Goal: Entertainment & Leisure: Consume media (video, audio)

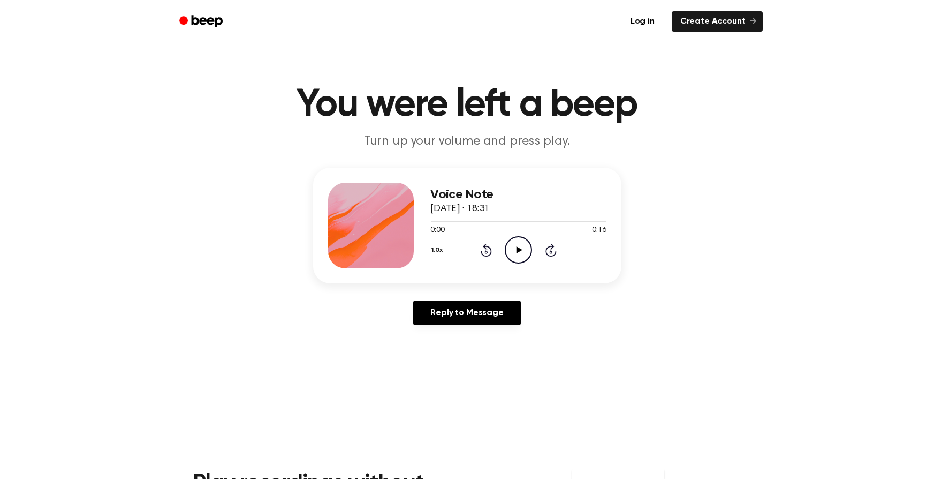
click at [520, 249] on icon at bounding box center [520, 249] width 6 height 7
click at [489, 250] on icon "Rewind 5 seconds" at bounding box center [486, 250] width 12 height 14
click at [488, 250] on icon "Rewind 5 seconds" at bounding box center [486, 250] width 12 height 14
click at [525, 255] on icon "Play Audio" at bounding box center [518, 249] width 27 height 27
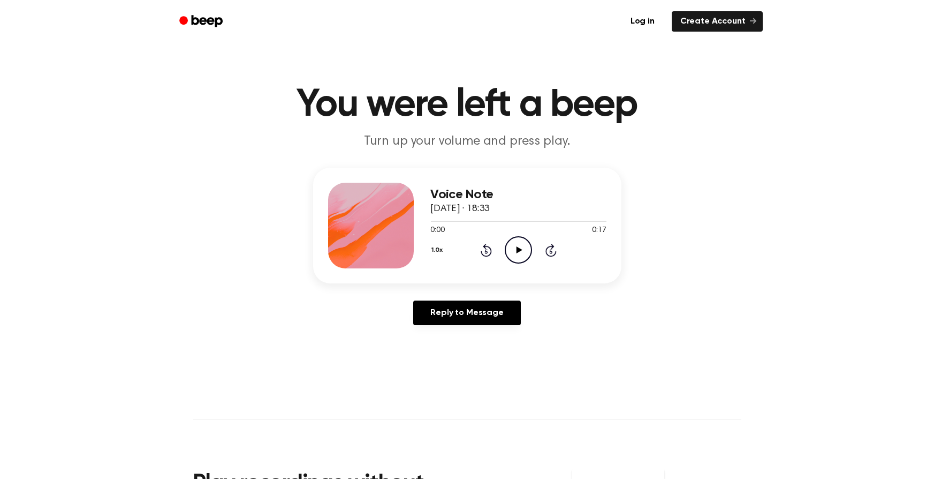
click at [518, 249] on icon at bounding box center [520, 249] width 6 height 7
click at [522, 246] on icon "Play Audio" at bounding box center [518, 249] width 27 height 27
click at [519, 240] on icon "Play Audio" at bounding box center [518, 249] width 27 height 27
click at [521, 251] on icon "Play Audio" at bounding box center [518, 249] width 27 height 27
click at [515, 251] on icon "Play Audio" at bounding box center [518, 249] width 27 height 27
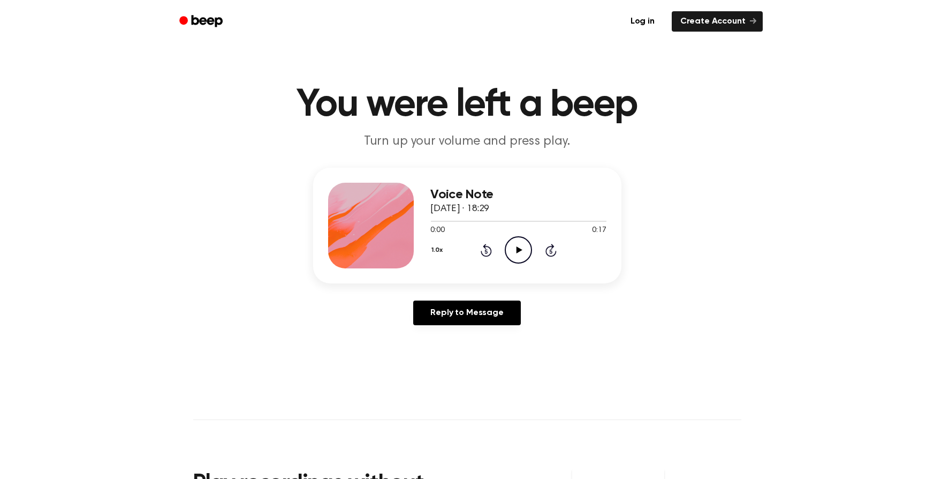
click at [519, 252] on icon "Play Audio" at bounding box center [518, 249] width 27 height 27
